Goal: Transaction & Acquisition: Book appointment/travel/reservation

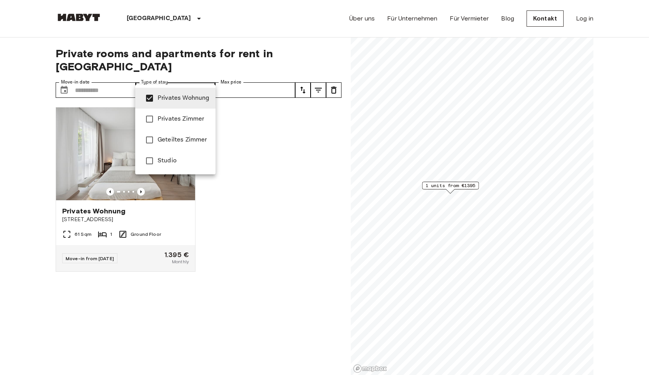
type input "**********"
click at [165, 218] on div at bounding box center [324, 187] width 649 height 375
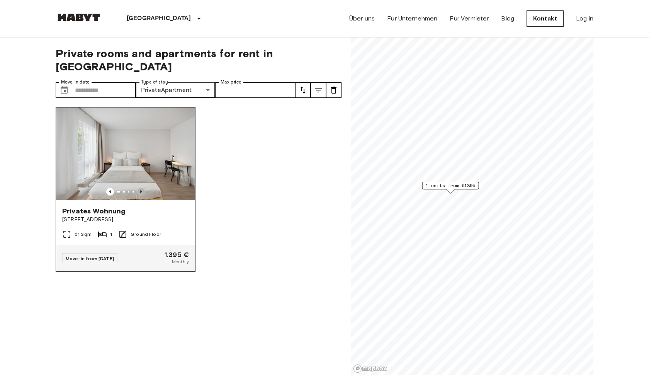
click at [140, 188] on icon "Previous image" at bounding box center [141, 192] width 8 height 8
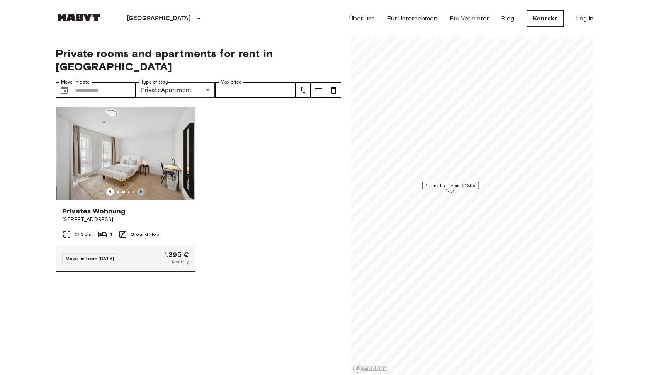
click at [140, 188] on icon "Previous image" at bounding box center [141, 192] width 8 height 8
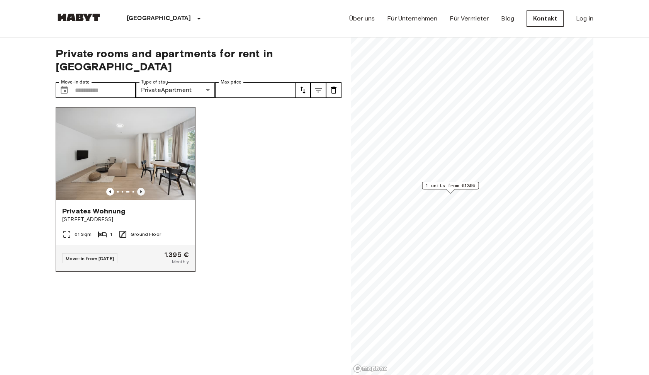
click at [140, 188] on icon "Previous image" at bounding box center [141, 192] width 8 height 8
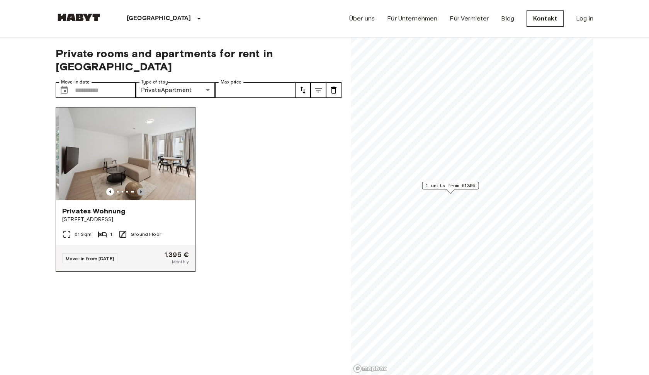
click at [140, 188] on icon "Previous image" at bounding box center [141, 192] width 8 height 8
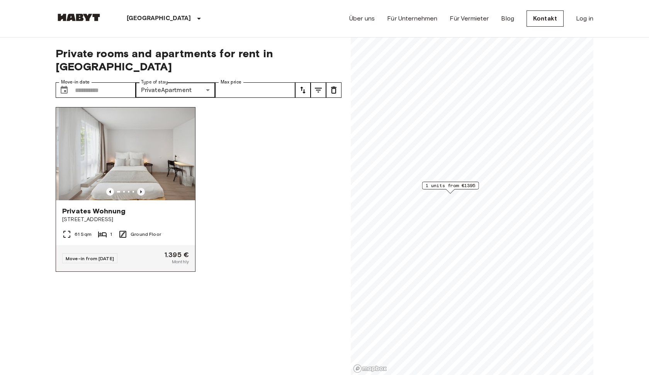
click at [140, 188] on icon "Previous image" at bounding box center [141, 192] width 8 height 8
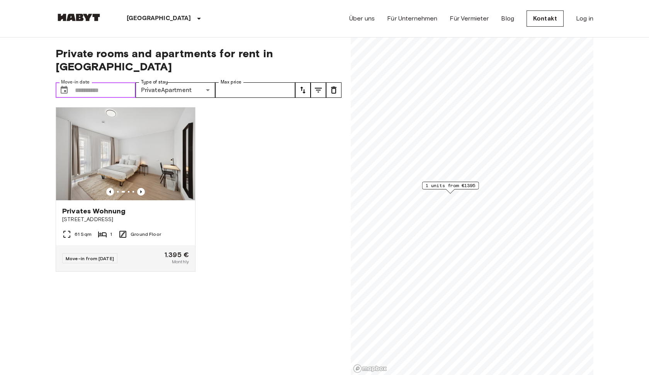
click at [101, 82] on input "Move-in date" at bounding box center [105, 89] width 61 height 15
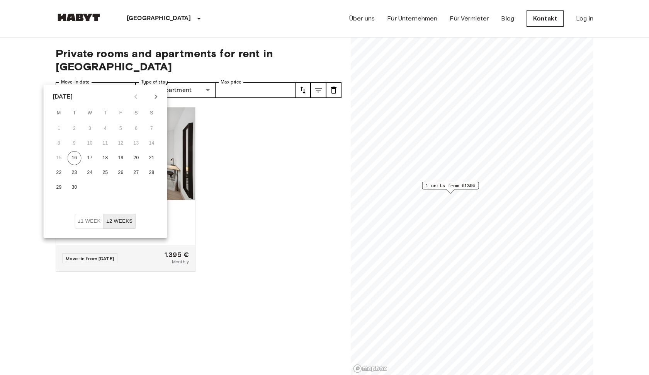
click at [156, 96] on icon "Next month" at bounding box center [156, 96] width 3 height 5
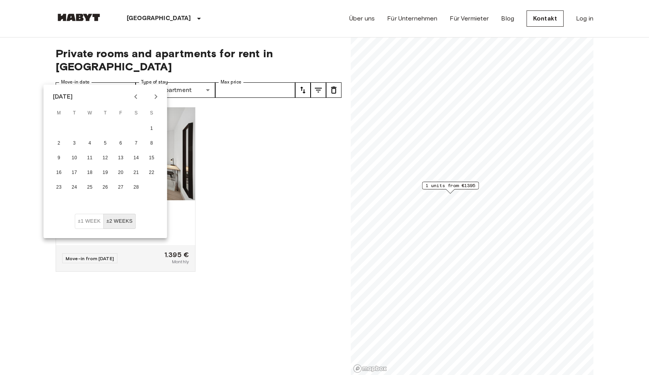
click at [156, 96] on icon "Next month" at bounding box center [156, 96] width 3 height 5
click at [91, 124] on button "1" at bounding box center [90, 129] width 14 height 14
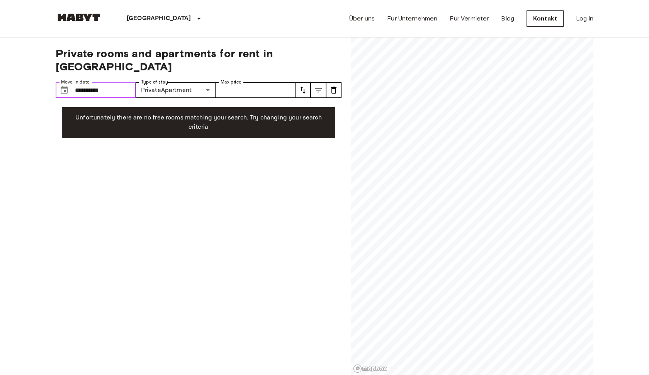
click at [116, 82] on input "**********" at bounding box center [105, 89] width 61 height 15
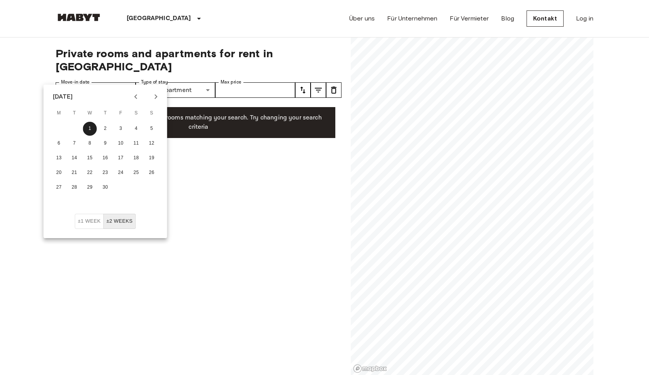
click at [137, 95] on icon "Previous month" at bounding box center [135, 96] width 9 height 9
click at [119, 151] on button "13" at bounding box center [121, 158] width 14 height 14
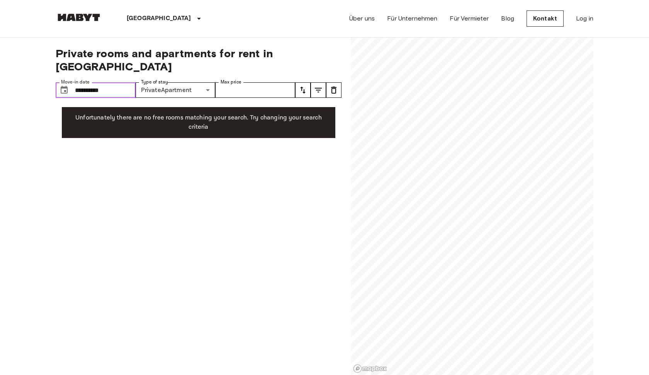
click at [126, 82] on input "**********" at bounding box center [105, 89] width 61 height 15
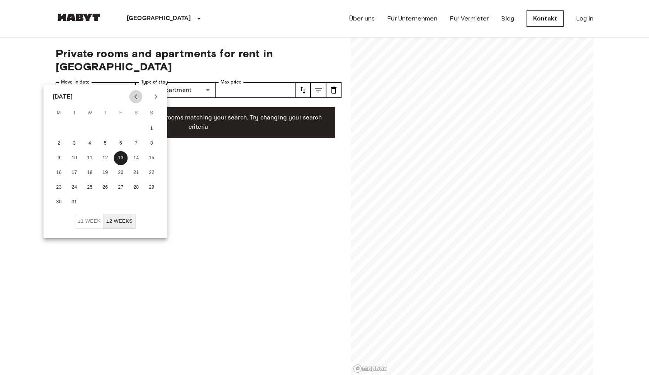
click at [135, 95] on icon "Previous month" at bounding box center [135, 96] width 9 height 9
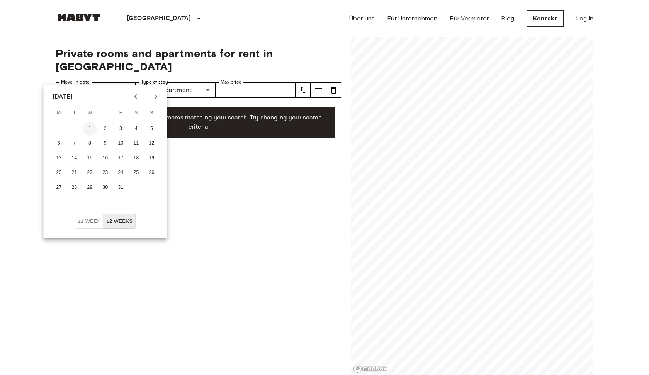
click at [92, 124] on button "1" at bounding box center [90, 129] width 14 height 14
type input "**********"
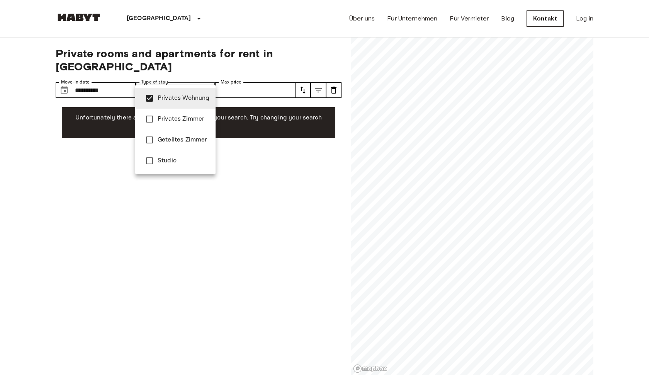
click at [177, 154] on li "Studio" at bounding box center [175, 160] width 80 height 21
type input "**********"
click at [117, 104] on div at bounding box center [324, 187] width 649 height 375
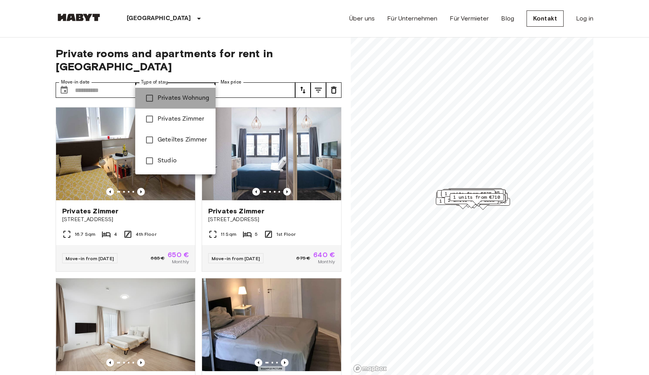
click at [182, 100] on span "Privates Wohnung" at bounding box center [184, 98] width 52 height 9
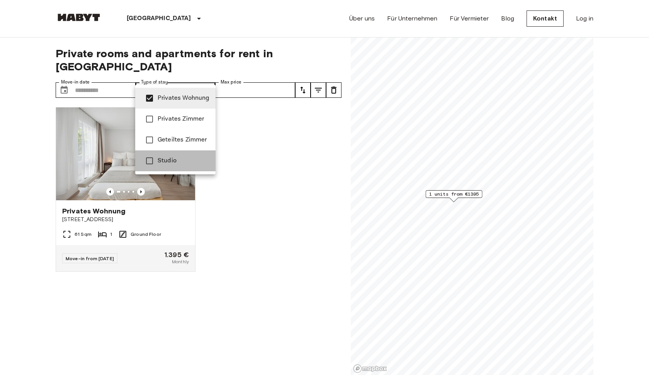
click at [184, 158] on span "Studio" at bounding box center [184, 160] width 52 height 9
type input "**********"
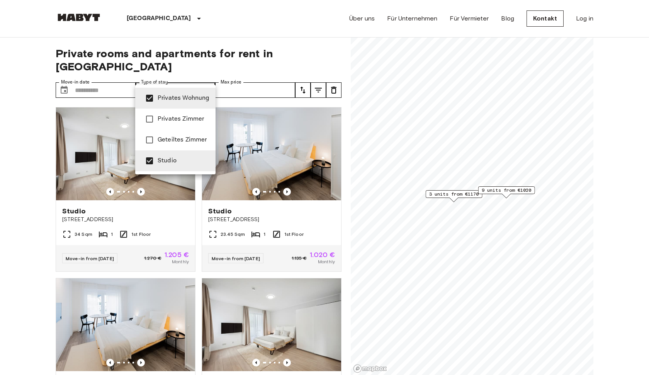
click at [486, 217] on div at bounding box center [324, 187] width 649 height 375
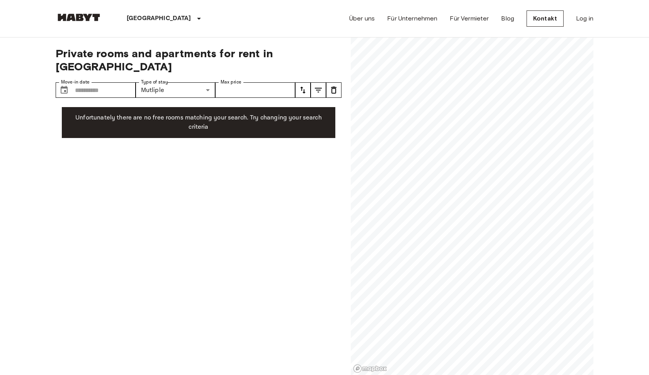
click at [324, 170] on div "**********" at bounding box center [325, 206] width 538 height 338
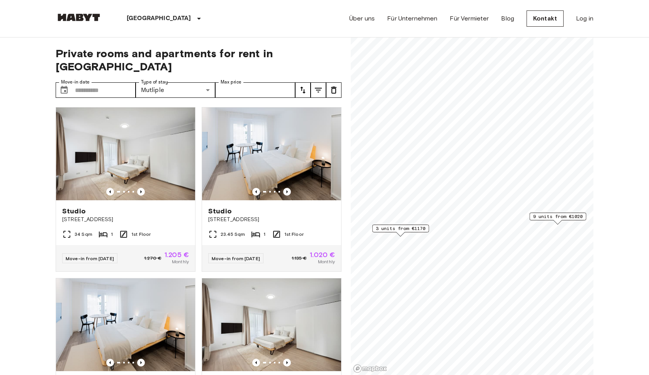
click at [570, 216] on span "9 units from €1020" at bounding box center [558, 216] width 50 height 7
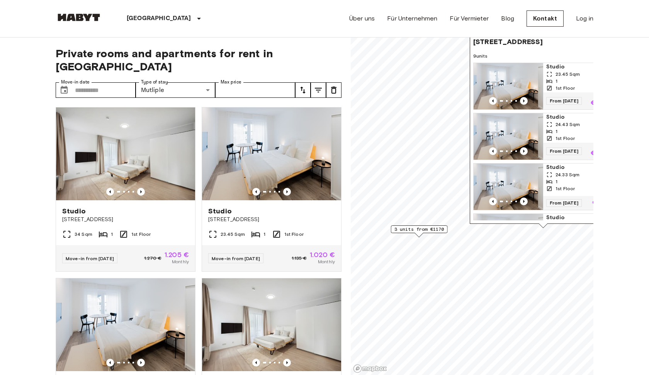
click at [435, 231] on span "3 units from €1170" at bounding box center [420, 229] width 50 height 7
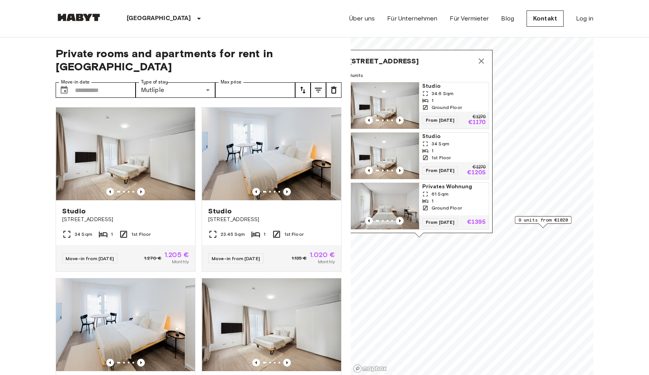
click at [388, 209] on img "Map marker" at bounding box center [385, 206] width 70 height 46
click at [401, 167] on icon "Previous image" at bounding box center [400, 171] width 8 height 8
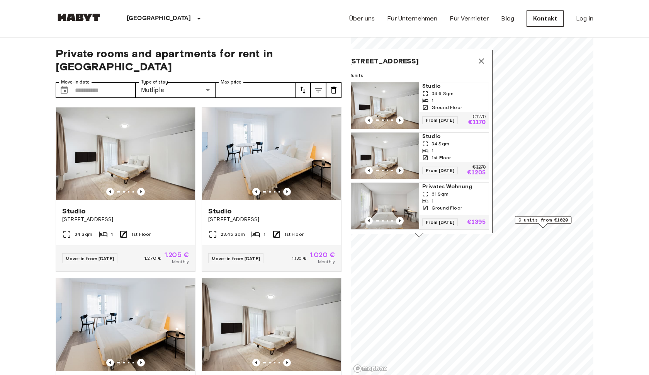
click at [401, 167] on icon "Previous image" at bounding box center [400, 171] width 8 height 8
click at [386, 203] on img "Map marker" at bounding box center [385, 206] width 70 height 46
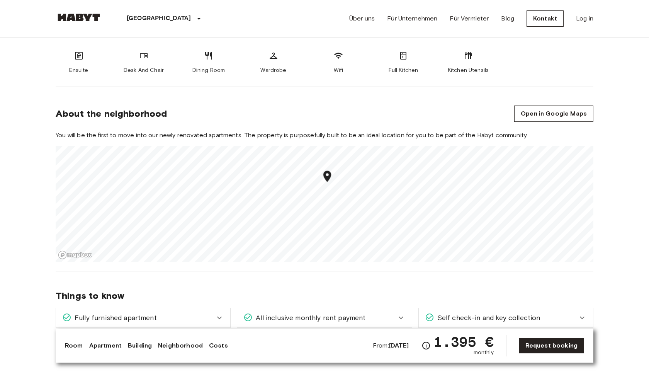
scroll to position [502, 0]
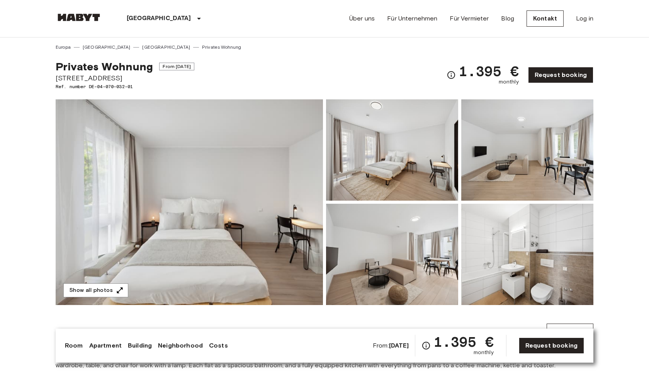
click at [105, 286] on button "Show all photos" at bounding box center [95, 290] width 65 height 14
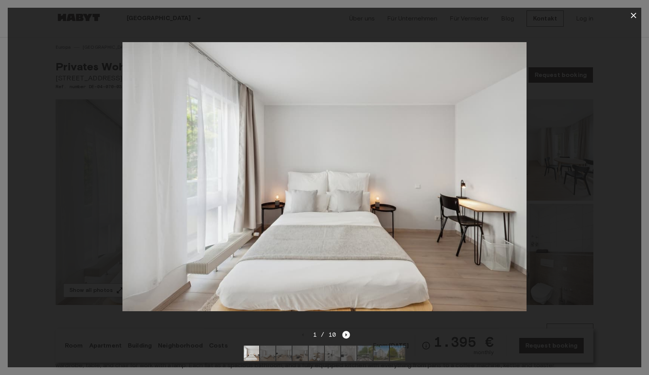
click at [347, 336] on icon "Next image" at bounding box center [346, 335] width 8 height 8
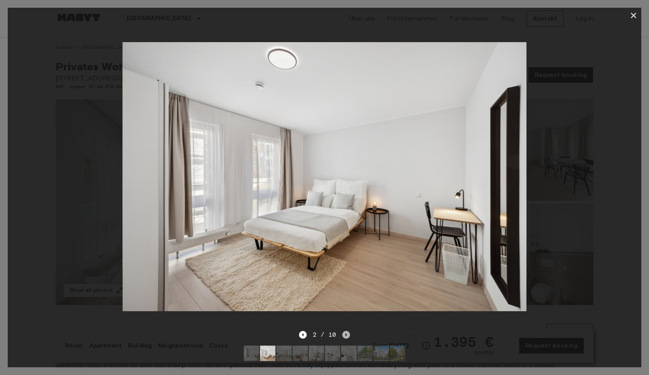
click at [347, 336] on icon "Next image" at bounding box center [346, 335] width 8 height 8
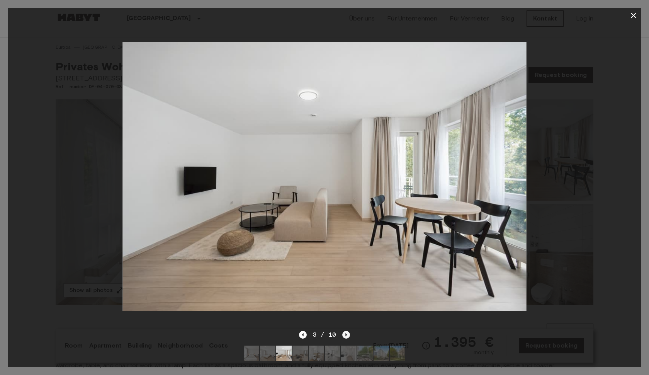
click at [347, 336] on icon "Next image" at bounding box center [346, 335] width 8 height 8
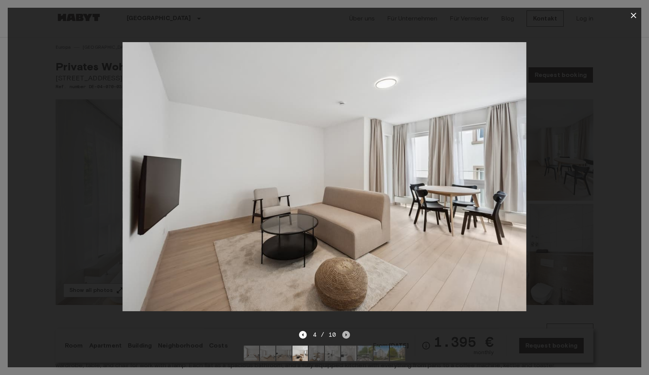
click at [347, 336] on icon "Next image" at bounding box center [346, 335] width 8 height 8
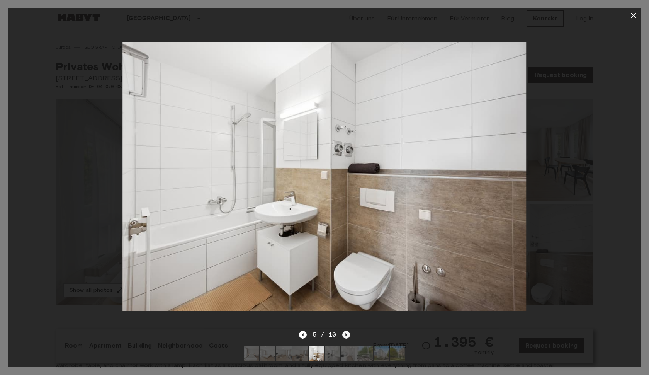
click at [347, 336] on icon "Next image" at bounding box center [346, 335] width 8 height 8
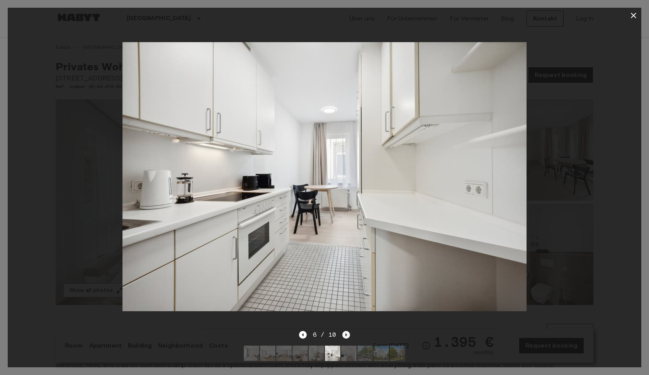
click at [347, 336] on icon "Next image" at bounding box center [346, 335] width 8 height 8
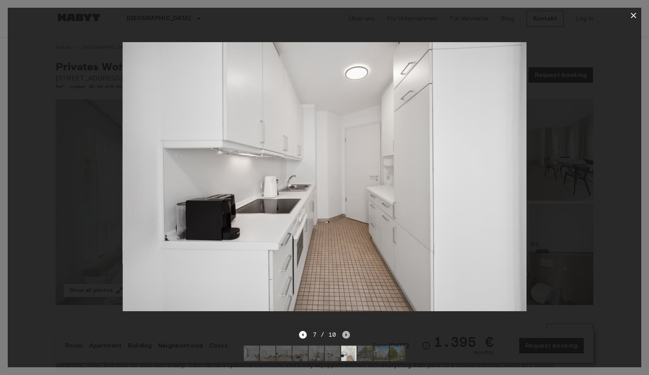
click at [347, 336] on icon "Next image" at bounding box center [346, 335] width 8 height 8
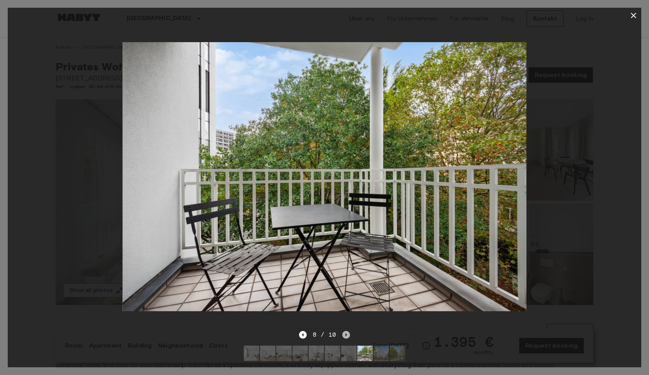
click at [347, 336] on icon "Next image" at bounding box center [346, 335] width 8 height 8
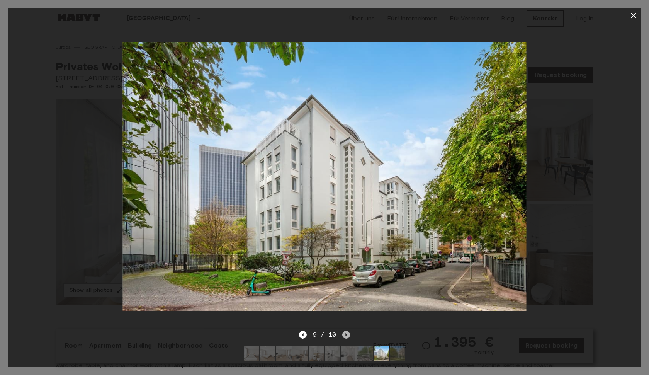
click at [347, 336] on icon "Next image" at bounding box center [346, 335] width 8 height 8
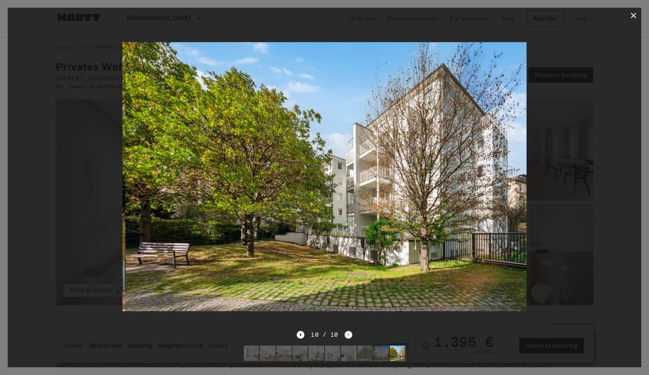
click at [347, 336] on div "10 / 10" at bounding box center [324, 334] width 55 height 9
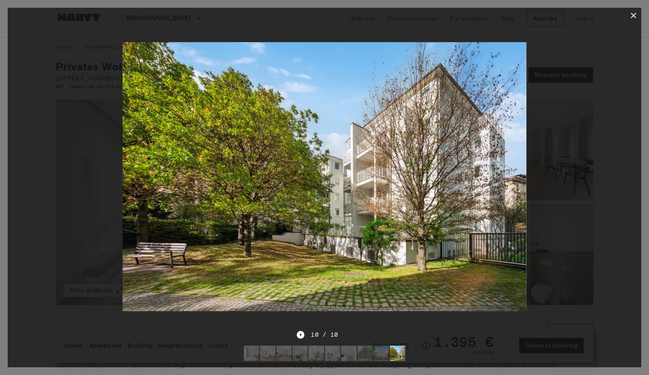
click at [636, 14] on icon "button" at bounding box center [633, 15] width 9 height 9
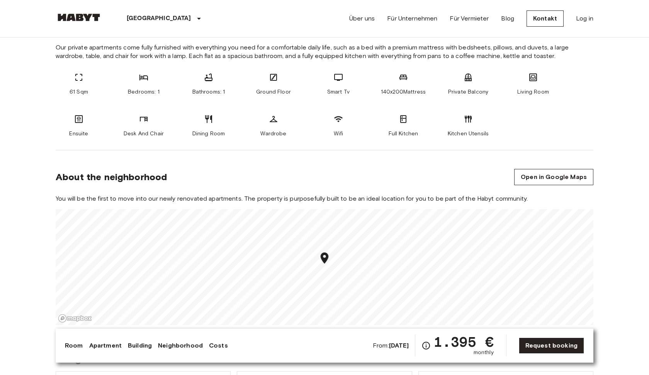
scroll to position [326, 0]
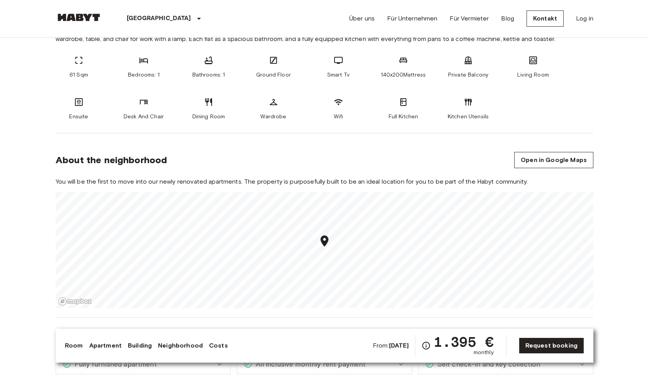
drag, startPoint x: 531, startPoint y: 157, endPoint x: 616, endPoint y: 247, distance: 123.5
click at [531, 157] on link "Open in Google Maps" at bounding box center [553, 160] width 79 height 16
